Goal: Transaction & Acquisition: Subscribe to service/newsletter

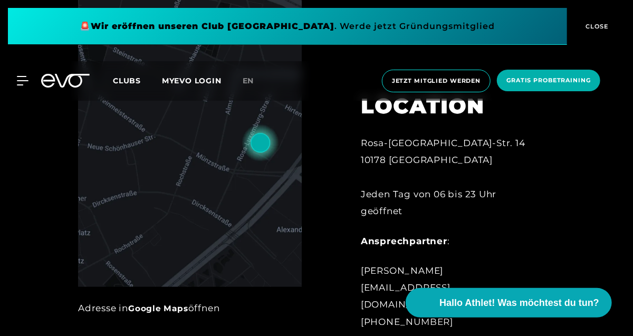
scroll to position [398, 0]
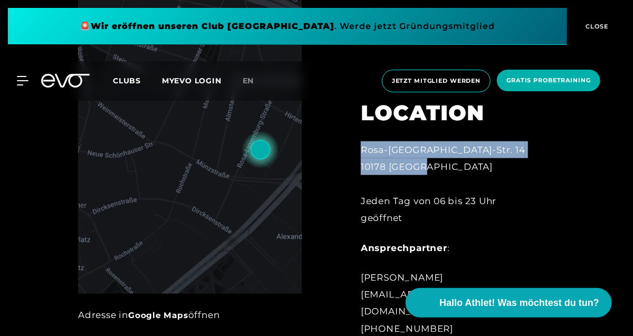
drag, startPoint x: 432, startPoint y: 183, endPoint x: 364, endPoint y: 164, distance: 71.0
click at [364, 164] on div "Rosa-Luxemburg-Str. 14 10178 Berlin Jeden Tag von 06 bis 23 Uhr geöffnet" at bounding box center [447, 183] width 173 height 85
copy div "Rosa-Luxemburg-Str. 14 10178 Berlin"
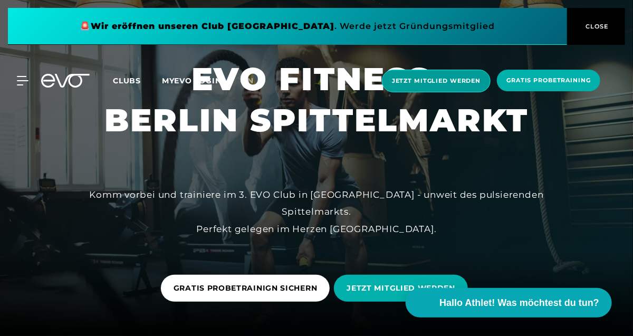
click at [461, 85] on span "Jetzt Mitglied werden" at bounding box center [436, 81] width 109 height 23
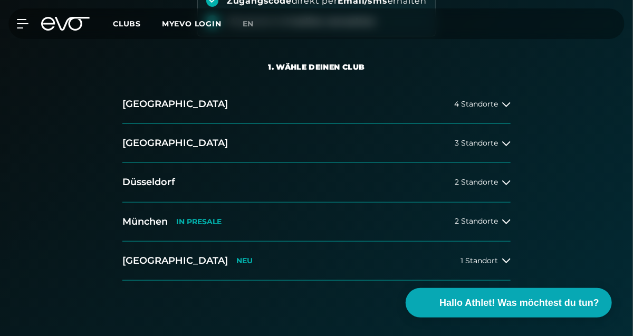
scroll to position [187, 0]
click at [498, 139] on div "3 Standorte" at bounding box center [482, 143] width 56 height 8
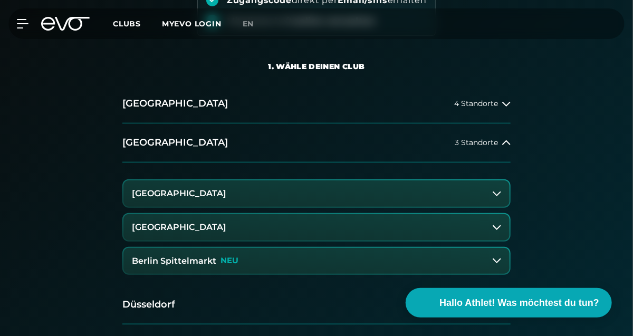
click at [213, 264] on h3 "Berlin Spittelmarkt" at bounding box center [174, 260] width 84 height 9
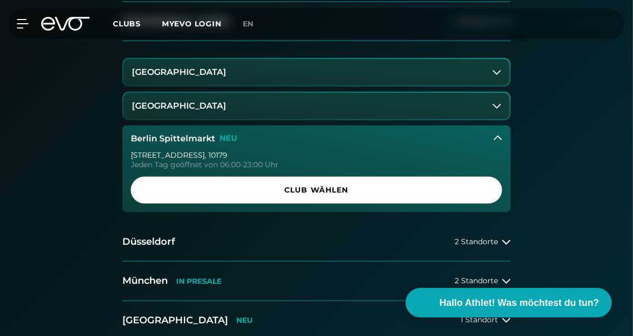
scroll to position [311, 0]
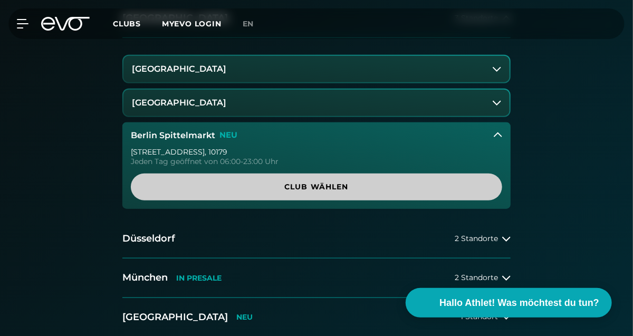
click at [239, 187] on span "Club wählen" at bounding box center [316, 186] width 346 height 11
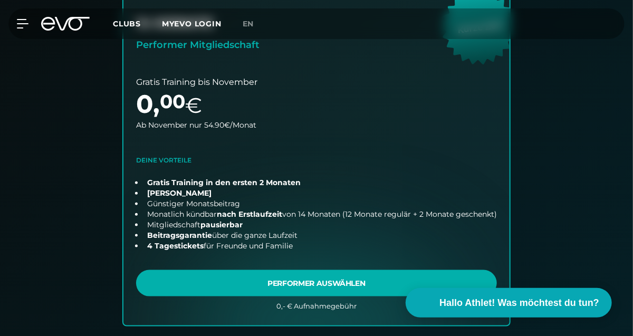
scroll to position [370, 0]
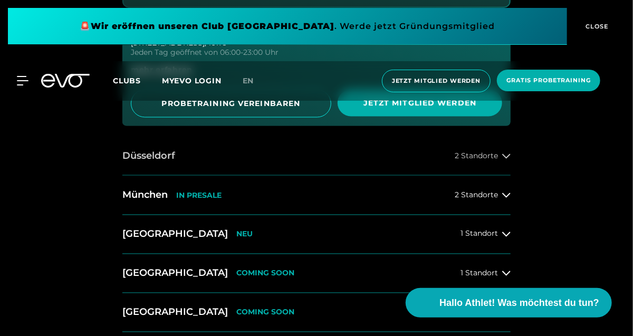
scroll to position [626, 0]
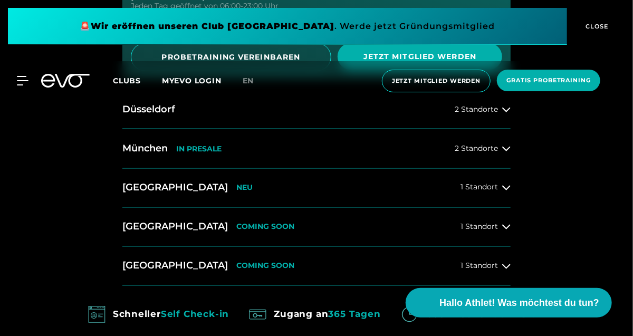
click at [27, 246] on div "14 Clubs in 7 Städten STARTE DEINE EVOLUTION [GEOGRAPHIC_DATA] 4 Standorte [GEO…" at bounding box center [316, 75] width 633 height 730
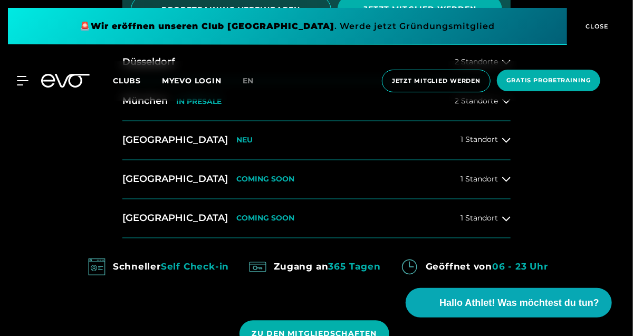
scroll to position [409, 0]
